Goal: Book appointment/travel/reservation

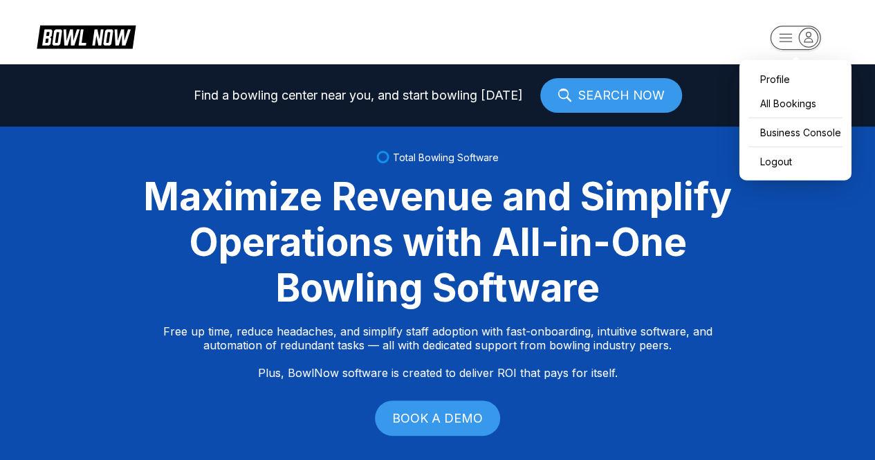
click at [782, 38] on icon "button" at bounding box center [785, 38] width 12 height 8
click at [775, 128] on div "Business Console" at bounding box center [795, 132] width 98 height 24
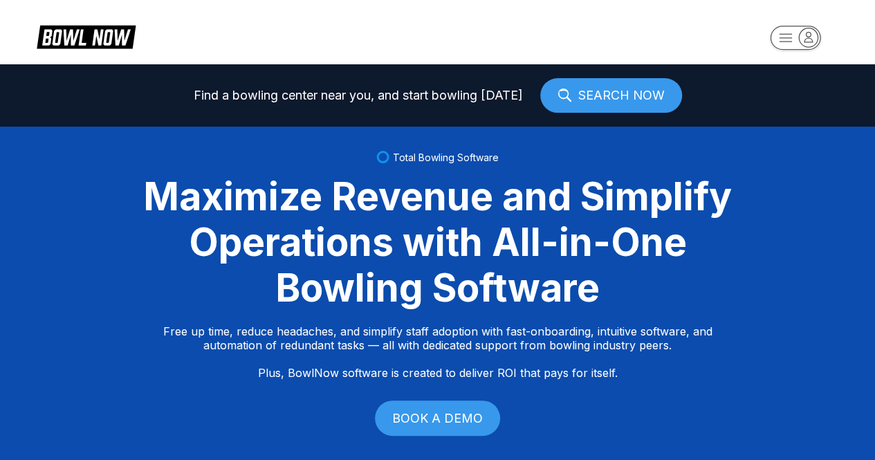
click at [427, 154] on span "Total Bowling Software" at bounding box center [446, 157] width 106 height 12
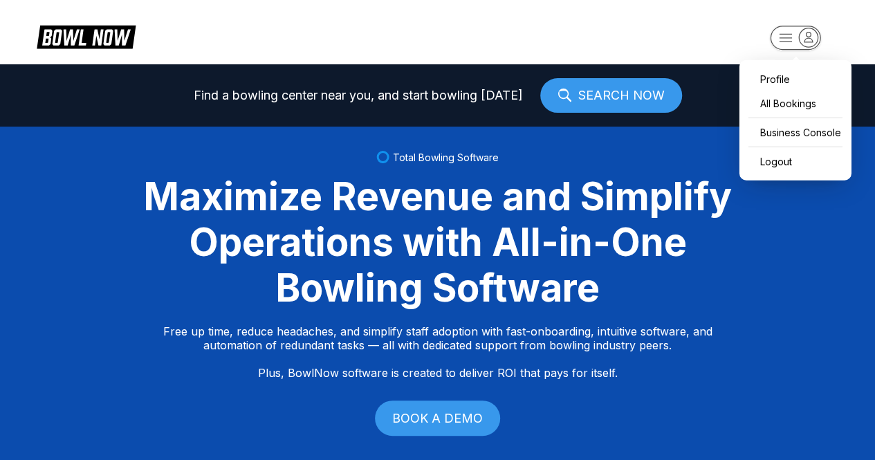
click at [784, 35] on rect "button" at bounding box center [795, 38] width 50 height 24
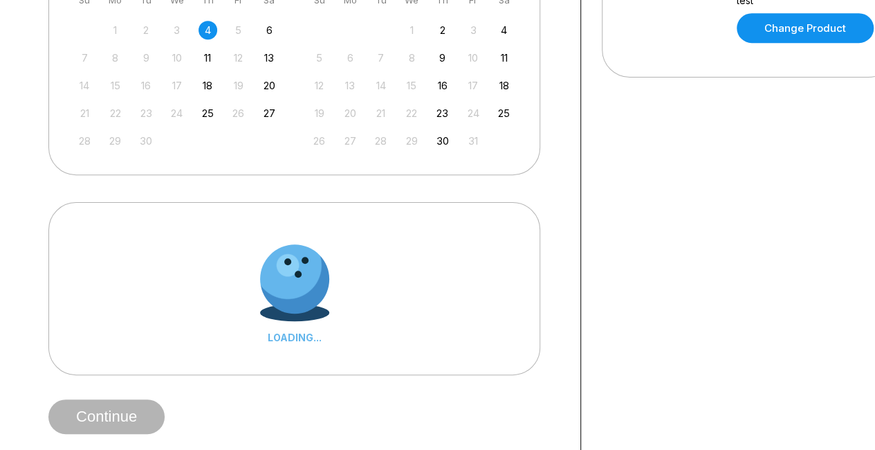
scroll to position [383, 0]
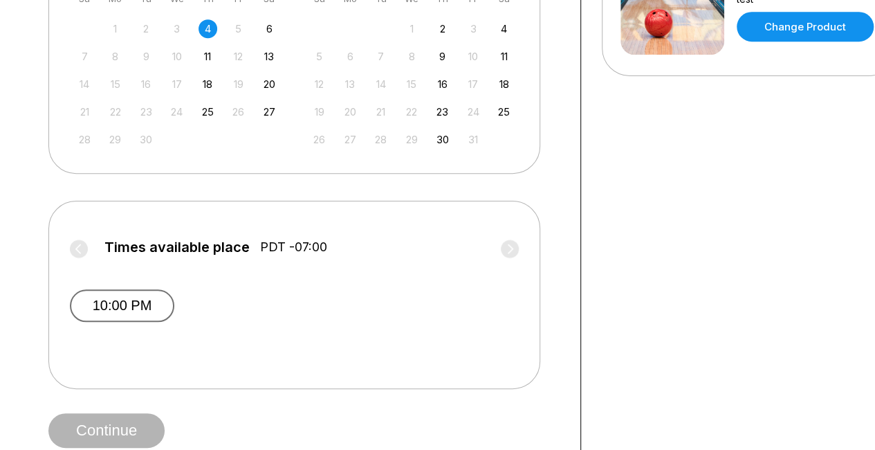
click at [136, 304] on button "10:00 PM" at bounding box center [122, 305] width 104 height 33
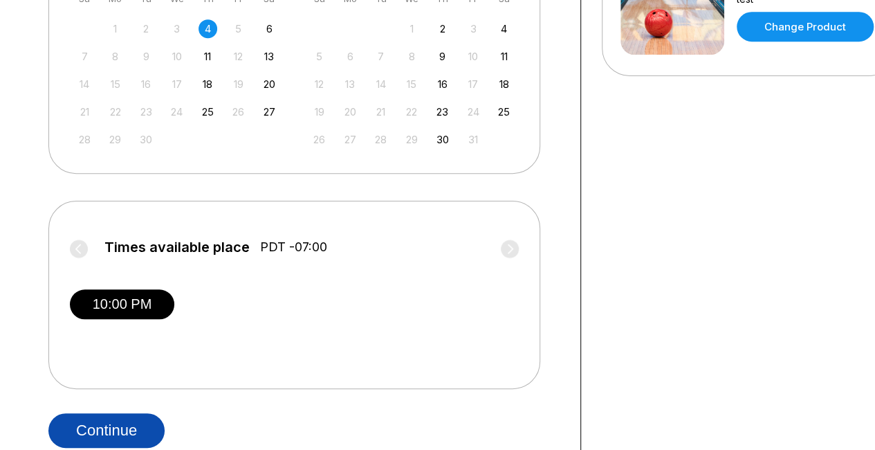
click at [115, 423] on button "Continue" at bounding box center [106, 430] width 116 height 35
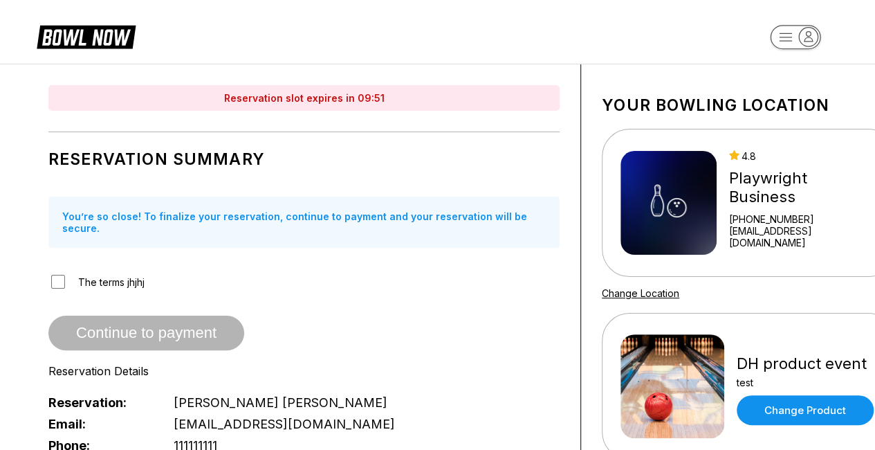
click at [90, 276] on span "The terms jhjhj" at bounding box center [111, 282] width 66 height 12
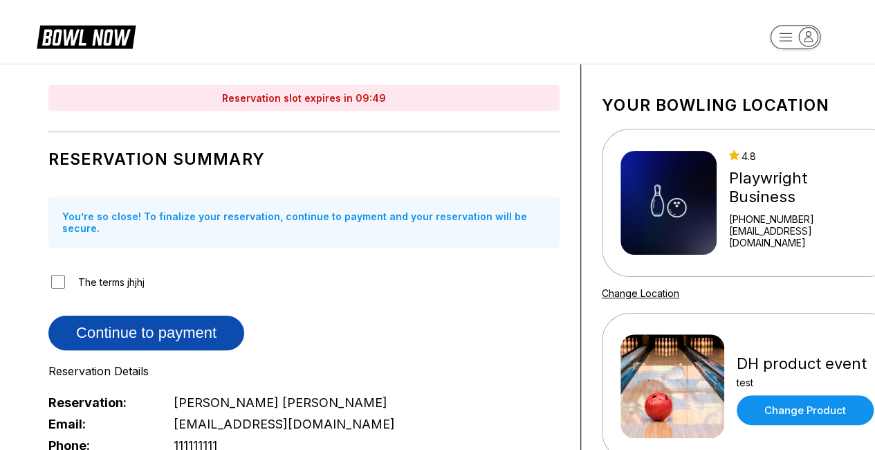
click at [124, 315] on button "Continue to payment" at bounding box center [146, 332] width 196 height 35
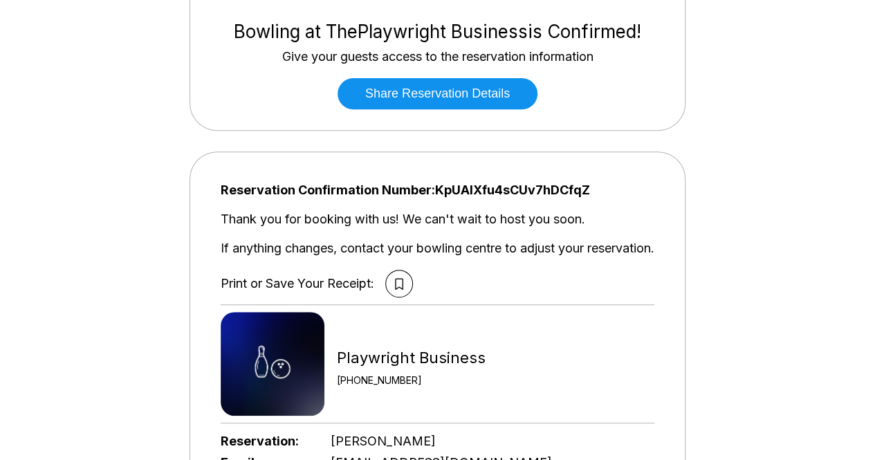
scroll to position [228, 0]
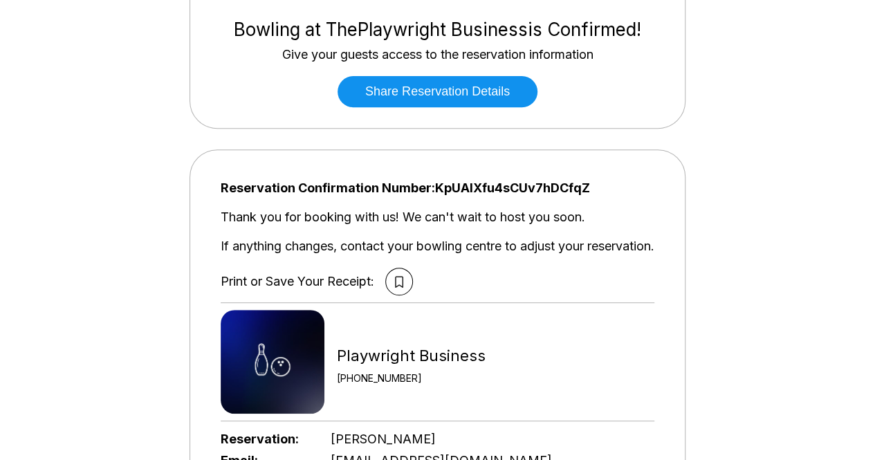
click at [483, 187] on span "Reservation Confirmation Number: KpUAlXfu4sCUv7hDCfqZ" at bounding box center [438, 188] width 434 height 15
copy span "KpUAlXfu4sCUv7hDCfqZ"
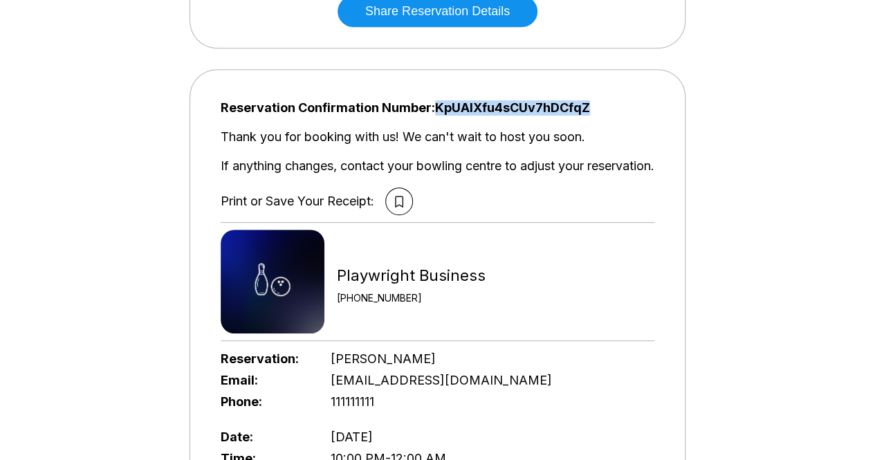
scroll to position [309, 0]
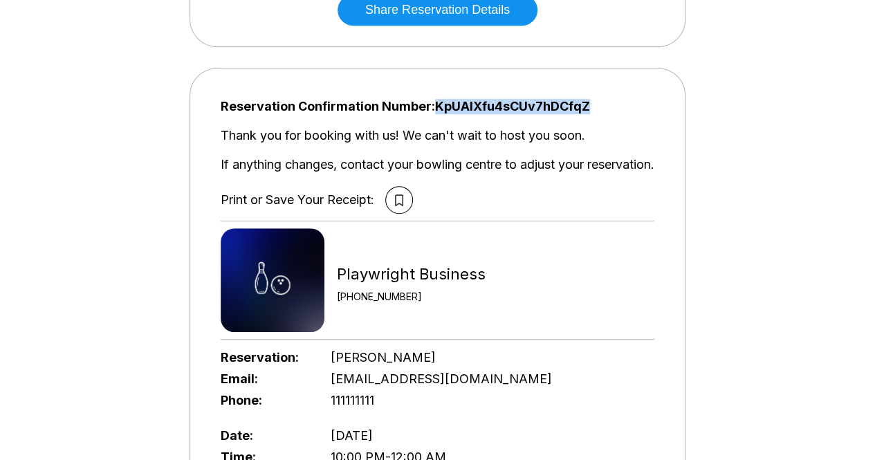
copy span "KpUAlXfu4sCUv7hDCfqZ"
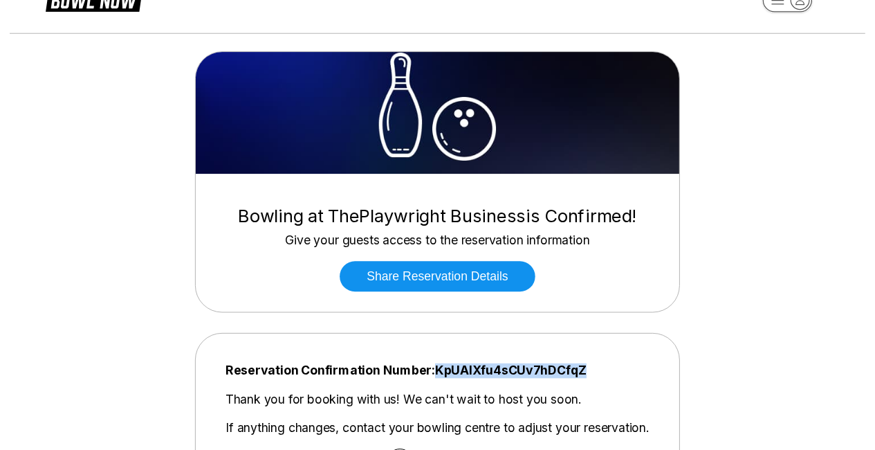
scroll to position [0, 0]
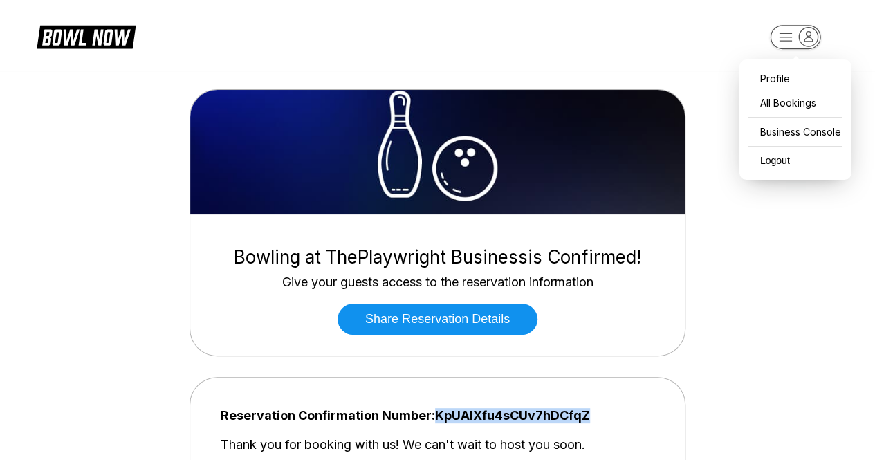
click at [784, 38] on rect "button" at bounding box center [795, 37] width 50 height 24
click at [793, 129] on div "Business Console" at bounding box center [795, 132] width 98 height 24
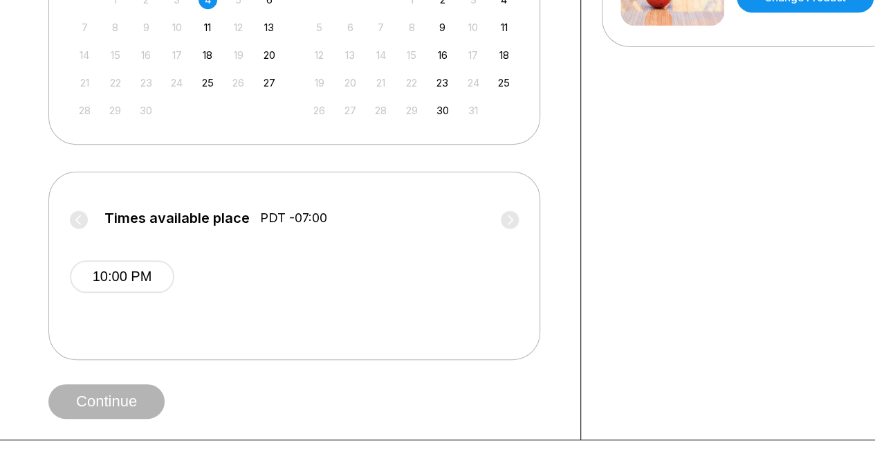
scroll to position [421, 0]
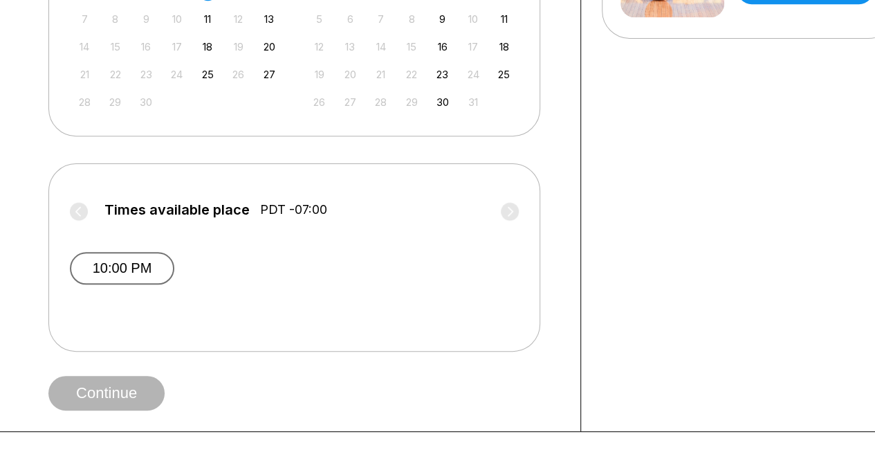
click at [151, 258] on button "10:00 PM" at bounding box center [122, 268] width 104 height 33
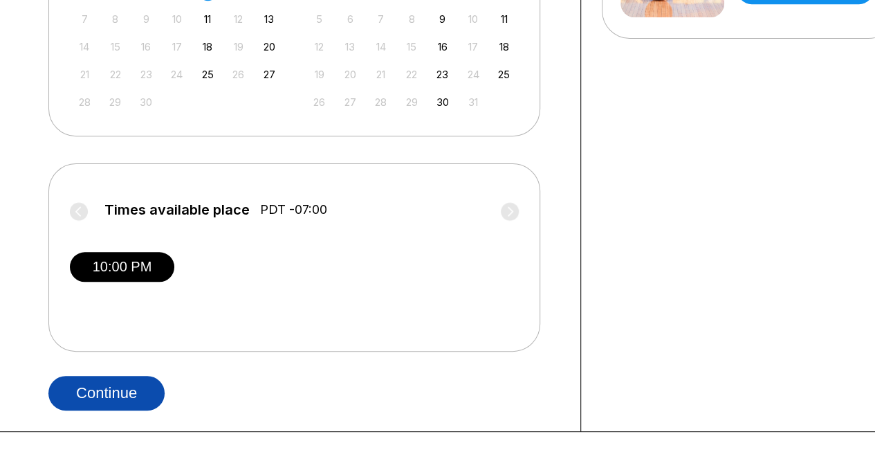
click at [97, 389] on button "Continue" at bounding box center [106, 393] width 116 height 35
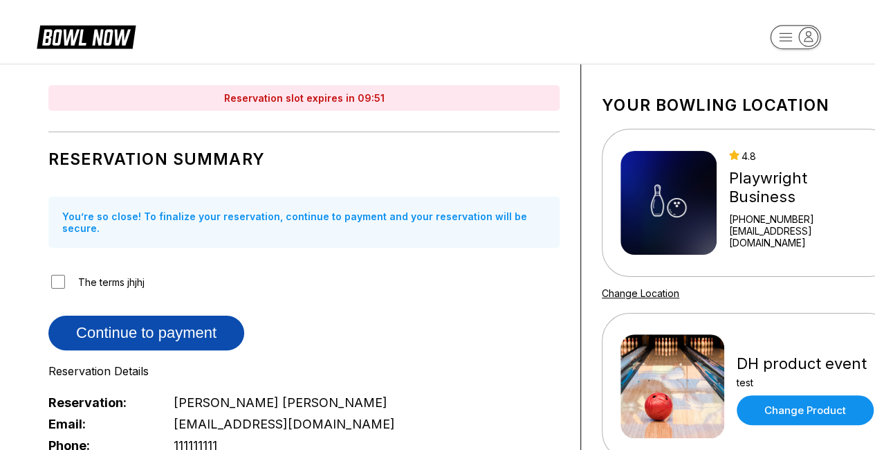
click at [113, 315] on button "Continue to payment" at bounding box center [146, 332] width 196 height 35
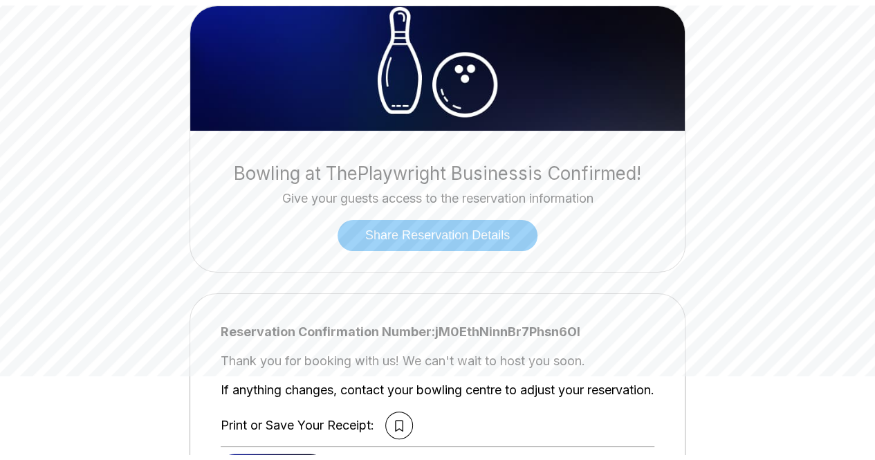
scroll to position [90, 0]
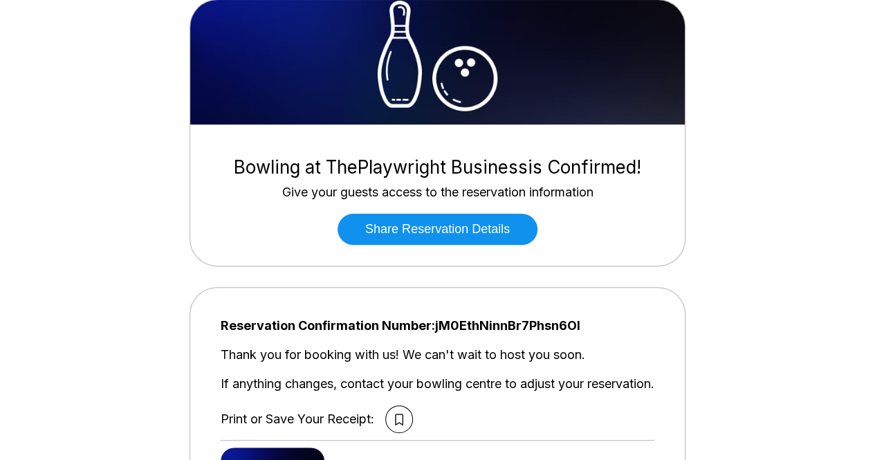
click at [492, 332] on span "Reservation Confirmation Number: jM0EthNinnBr7Phsn6OI" at bounding box center [438, 325] width 434 height 15
copy span "jM0EthNinnBr7Phsn6OI"
